Goal: Communication & Community: Answer question/provide support

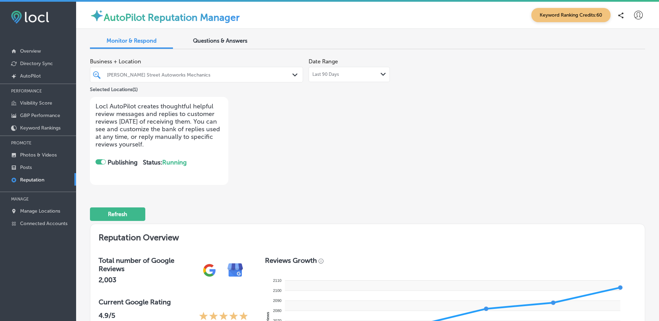
click at [212, 37] on span "Questions & Answers" at bounding box center [220, 40] width 54 height 7
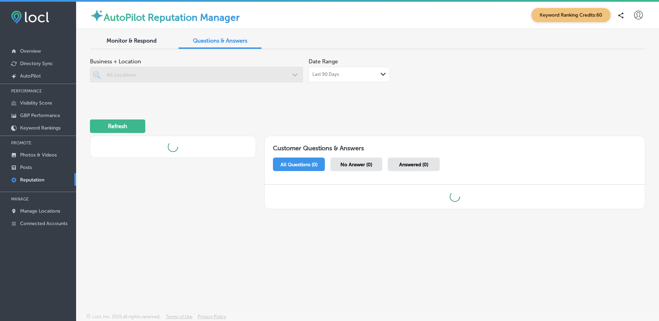
click at [133, 35] on div "Monitor & Respond" at bounding box center [131, 41] width 83 height 15
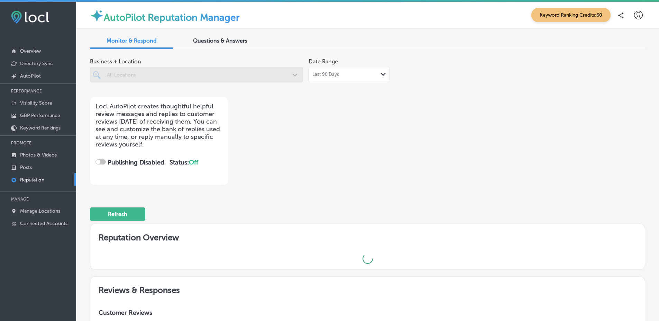
checkbox input "true"
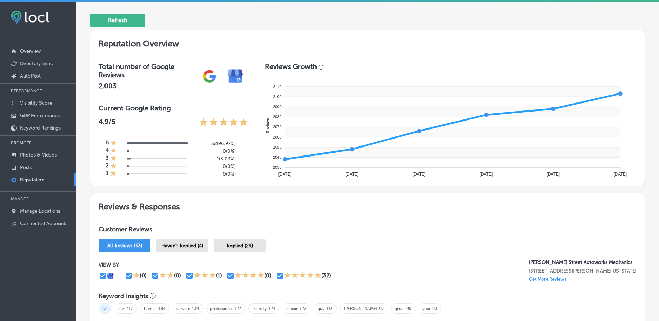
scroll to position [198, 0]
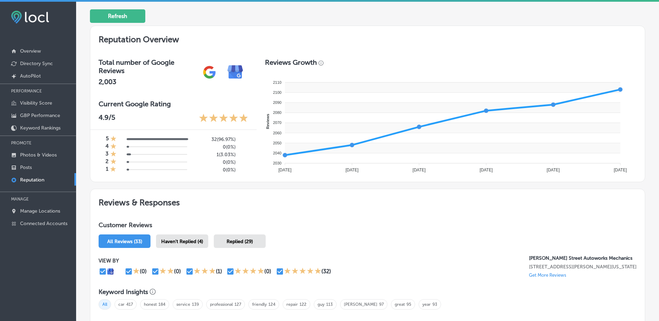
click at [183, 240] on span "Haven't Replied (4)" at bounding box center [182, 241] width 42 height 6
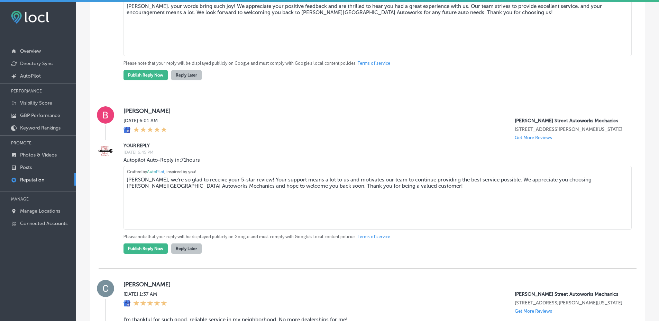
scroll to position [810, 0]
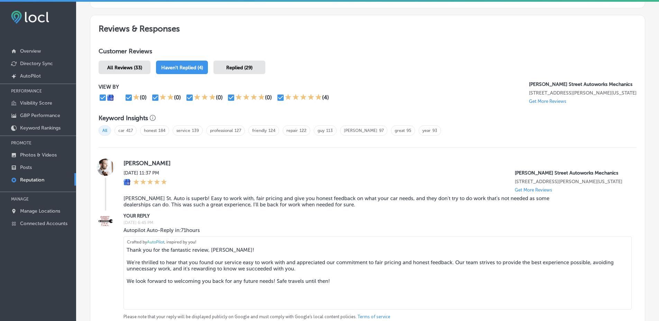
click at [134, 64] on div "All Reviews (33)" at bounding box center [125, 67] width 52 height 13
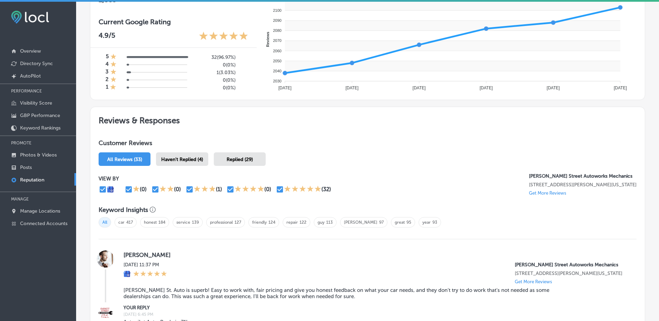
scroll to position [371, 0]
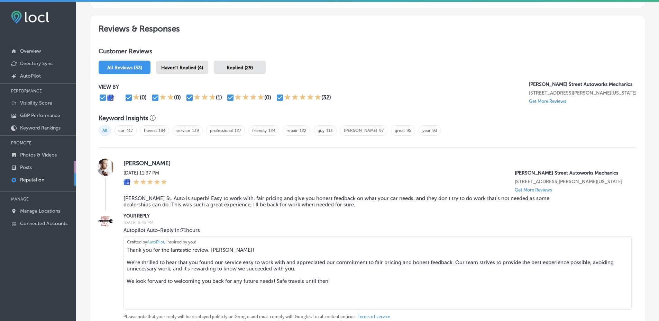
click at [52, 170] on link "Posts" at bounding box center [38, 166] width 76 height 12
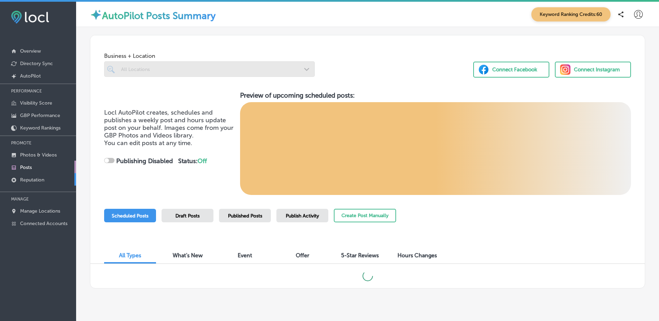
click at [47, 177] on link "Reputation" at bounding box center [38, 179] width 76 height 12
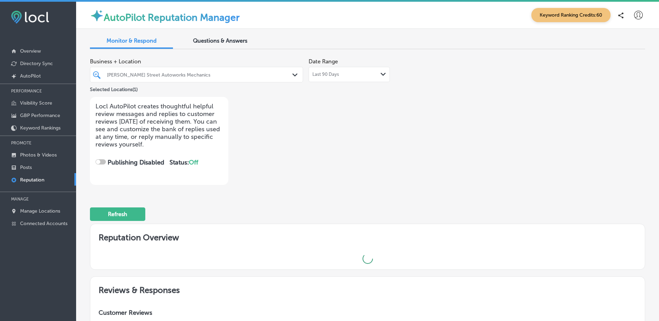
checkbox input "true"
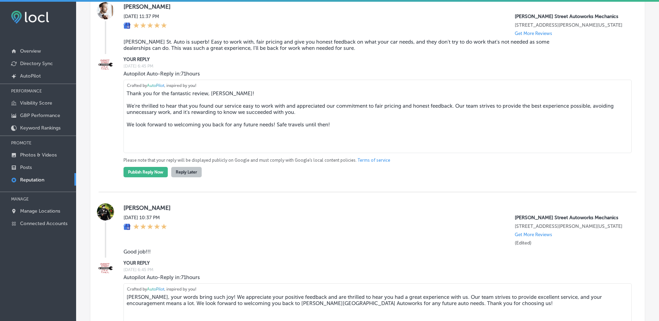
scroll to position [533, 0]
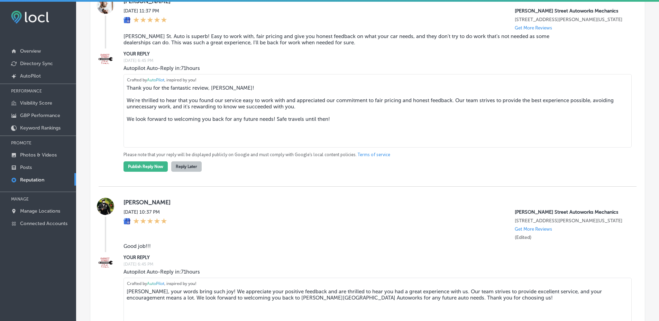
click at [165, 40] on blockquote "[PERSON_NAME] St. Auto is superb! Easy to work with, fair pricing and give you …" at bounding box center [337, 39] width 428 height 12
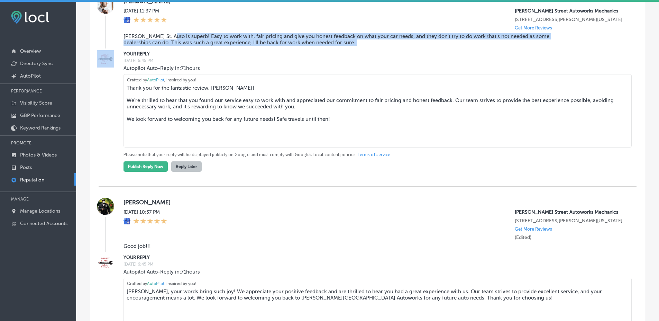
drag, startPoint x: 165, startPoint y: 40, endPoint x: 345, endPoint y: 49, distance: 180.8
click at [345, 46] on blockquote "[PERSON_NAME] St. Auto is superb! Easy to work with, fair pricing and give you …" at bounding box center [337, 39] width 428 height 12
click at [237, 45] on blockquote "[PERSON_NAME] St. Auto is superb! Easy to work with, fair pricing and give you …" at bounding box center [337, 39] width 428 height 12
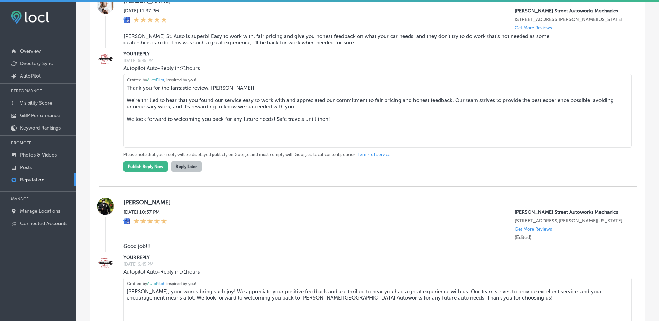
click at [185, 108] on textarea "Thank you for the fantastic review, [PERSON_NAME]! We're thrilled to hear that …" at bounding box center [377, 110] width 508 height 73
drag, startPoint x: 185, startPoint y: 108, endPoint x: 323, endPoint y: 118, distance: 138.7
click at [323, 118] on textarea "Thank you for the fantastic review, [PERSON_NAME]! We're thrilled to hear that …" at bounding box center [377, 110] width 508 height 73
click at [336, 105] on textarea "Thank you for the fantastic review, [PERSON_NAME]! We're thrilled to hear that …" at bounding box center [377, 110] width 508 height 73
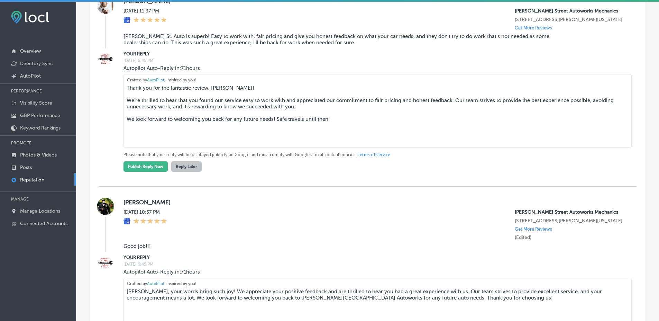
drag, startPoint x: 336, startPoint y: 105, endPoint x: 464, endPoint y: 105, distance: 127.6
click at [464, 105] on textarea "Thank you for the fantastic review, [PERSON_NAME]! We're thrilled to hear that …" at bounding box center [377, 110] width 508 height 73
click at [517, 108] on textarea "Thank you for the fantastic review, [PERSON_NAME]! We're thrilled to hear that …" at bounding box center [377, 110] width 508 height 73
drag, startPoint x: 517, startPoint y: 108, endPoint x: 606, endPoint y: 108, distance: 88.5
click at [606, 108] on textarea "Thank you for the fantastic review, [PERSON_NAME]! We're thrilled to hear that …" at bounding box center [377, 110] width 508 height 73
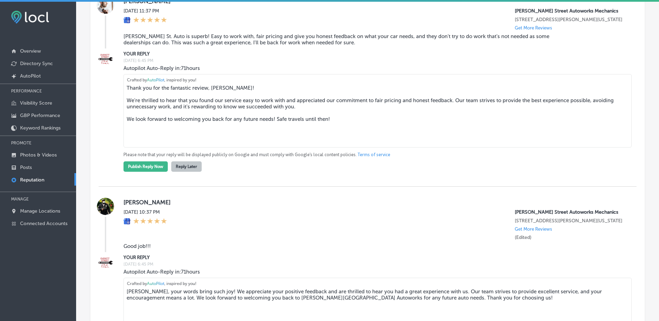
click at [194, 112] on textarea "Thank you for the fantastic review, [PERSON_NAME]! We're thrilled to hear that …" at bounding box center [377, 110] width 508 height 73
drag, startPoint x: 194, startPoint y: 112, endPoint x: 283, endPoint y: 109, distance: 88.3
click at [283, 109] on textarea "Thank you for the fantastic review, [PERSON_NAME]! We're thrilled to hear that …" at bounding box center [377, 110] width 508 height 73
click at [261, 181] on div "[PERSON_NAME][DATE] 11:37 PM [PERSON_NAME][GEOGRAPHIC_DATA] Autoworks Mechanics…" at bounding box center [368, 85] width 538 height 201
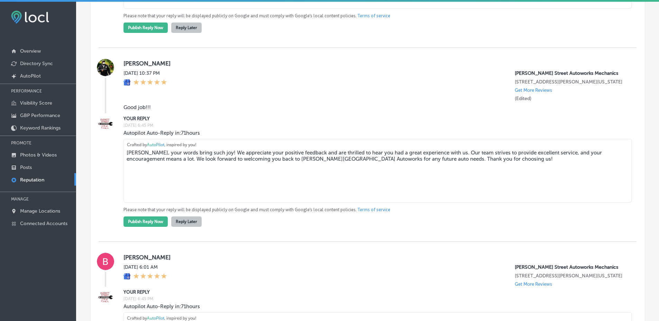
scroll to position [0, 0]
